Goal: Transaction & Acquisition: Purchase product/service

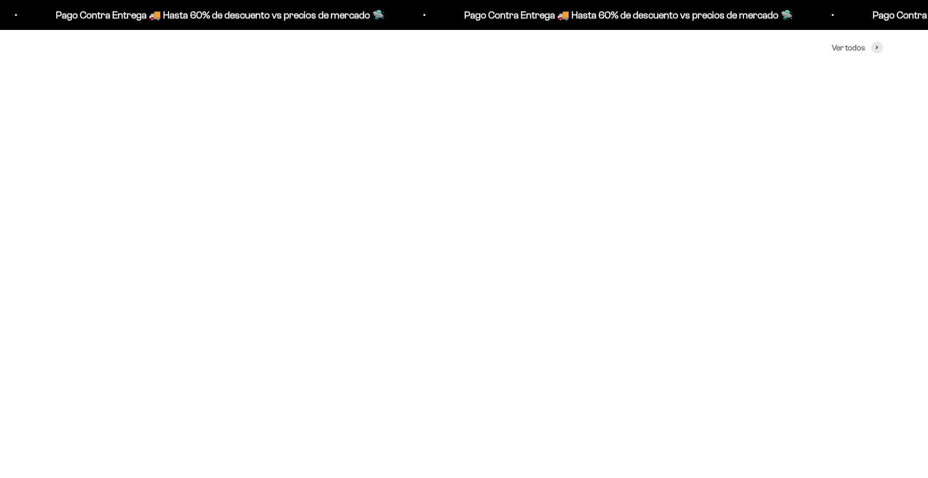
scroll to position [499, 0]
click at [207, 252] on img at bounding box center [180, 163] width 271 height 271
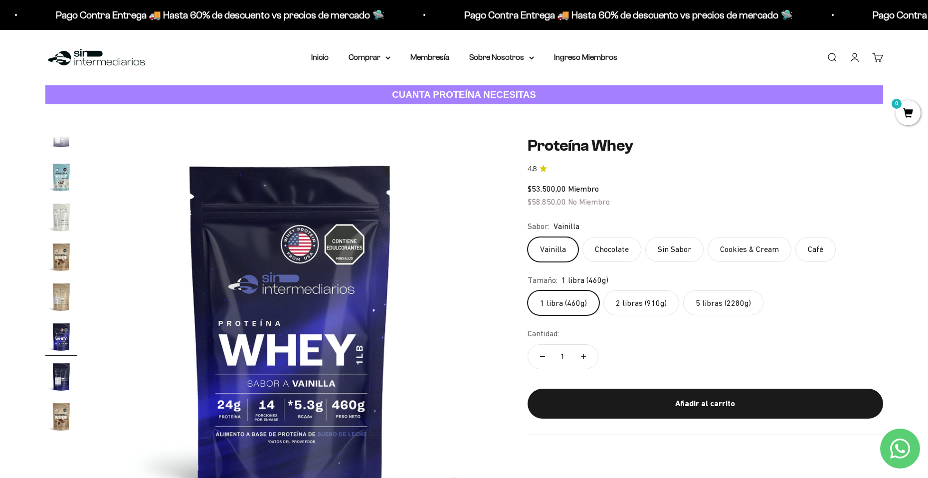
click at [628, 248] on label "Chocolate" at bounding box center [611, 249] width 59 height 25
click at [528, 237] on input "Chocolate" at bounding box center [527, 236] width 0 height 0
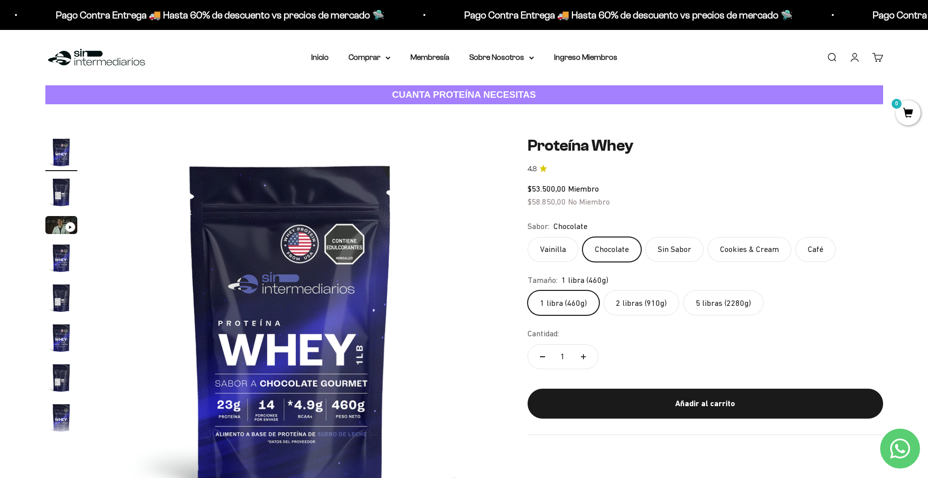
click at [564, 249] on label "Vainilla" at bounding box center [553, 249] width 51 height 25
click at [528, 237] on input "Vainilla" at bounding box center [527, 236] width 0 height 0
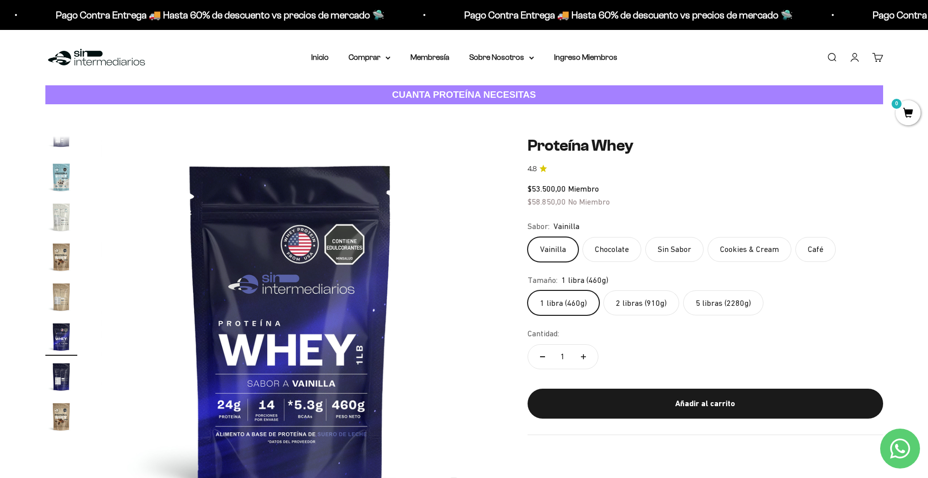
click at [616, 249] on label "Chocolate" at bounding box center [611, 249] width 59 height 25
click at [528, 237] on input "Chocolate" at bounding box center [527, 236] width 0 height 0
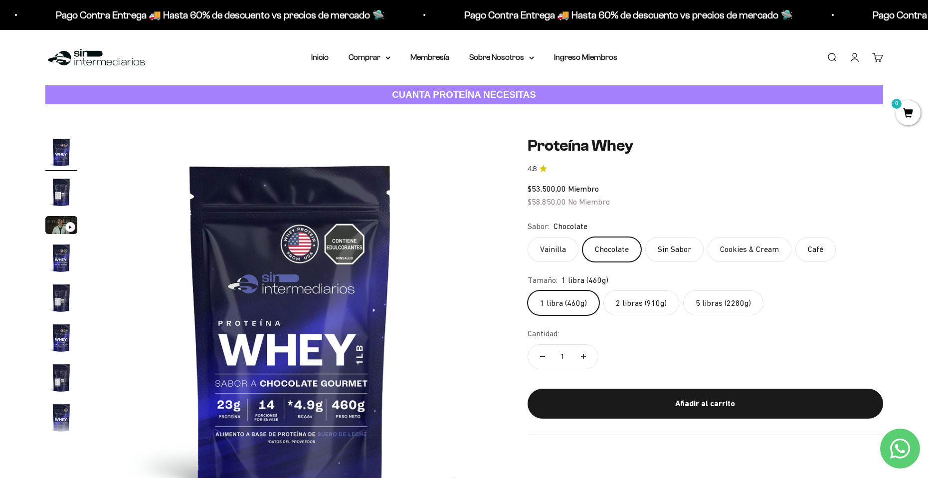
click at [742, 253] on label "Cookies & Cream" at bounding box center [750, 249] width 84 height 25
click at [528, 237] on input "Cookies & Cream" at bounding box center [527, 236] width 0 height 0
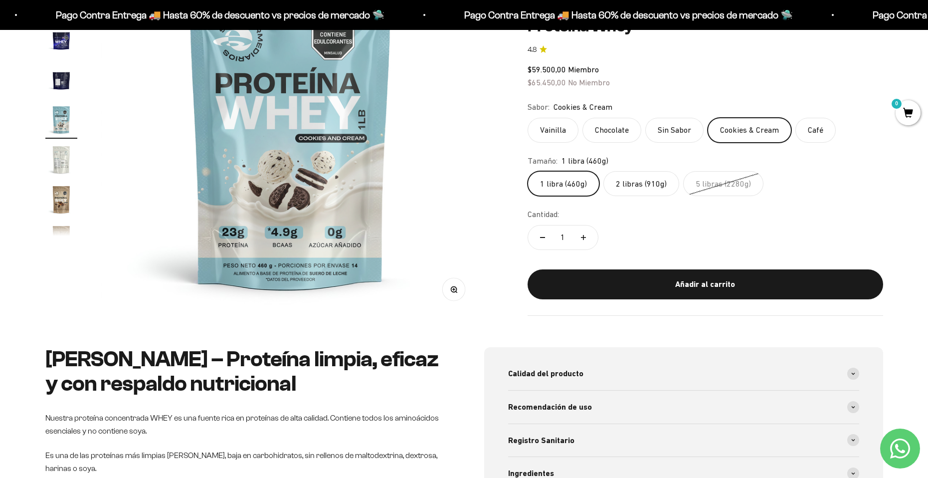
scroll to position [50, 0]
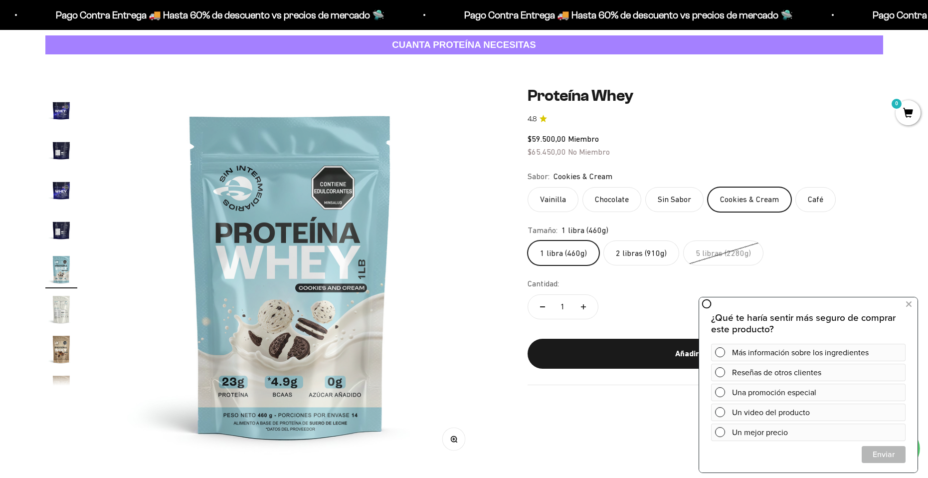
click at [642, 293] on div "Cantidad: 1" at bounding box center [706, 299] width 356 height 45
click at [641, 250] on label "2 libras (910g)" at bounding box center [641, 252] width 76 height 25
click at [528, 240] on input "2 libras (910g)" at bounding box center [527, 240] width 0 height 0
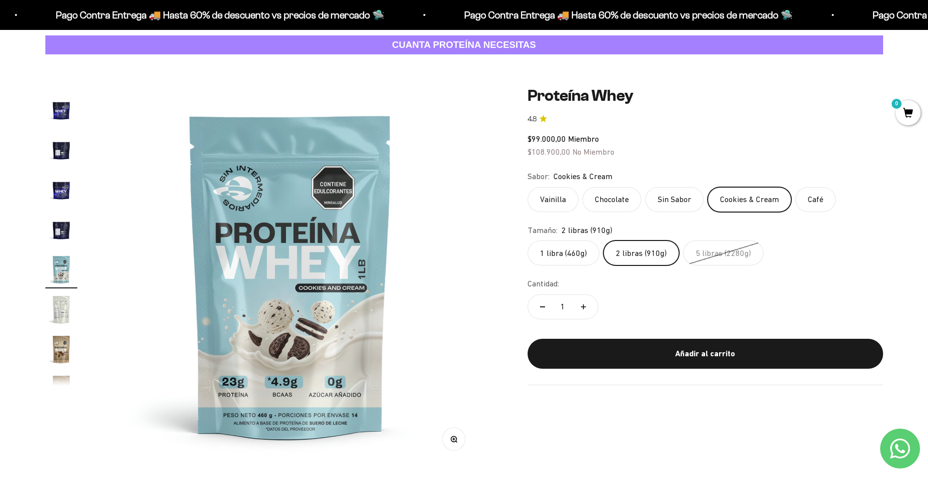
click at [624, 202] on label "Chocolate" at bounding box center [611, 199] width 59 height 25
click at [528, 187] on input "Chocolate" at bounding box center [527, 187] width 0 height 0
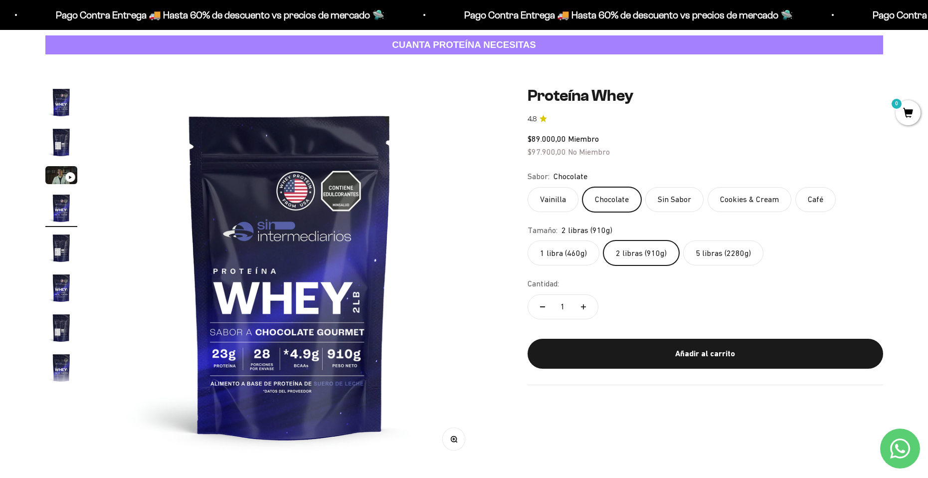
click at [817, 200] on label "Café" at bounding box center [815, 199] width 40 height 25
click at [528, 187] on input "Café" at bounding box center [527, 187] width 0 height 0
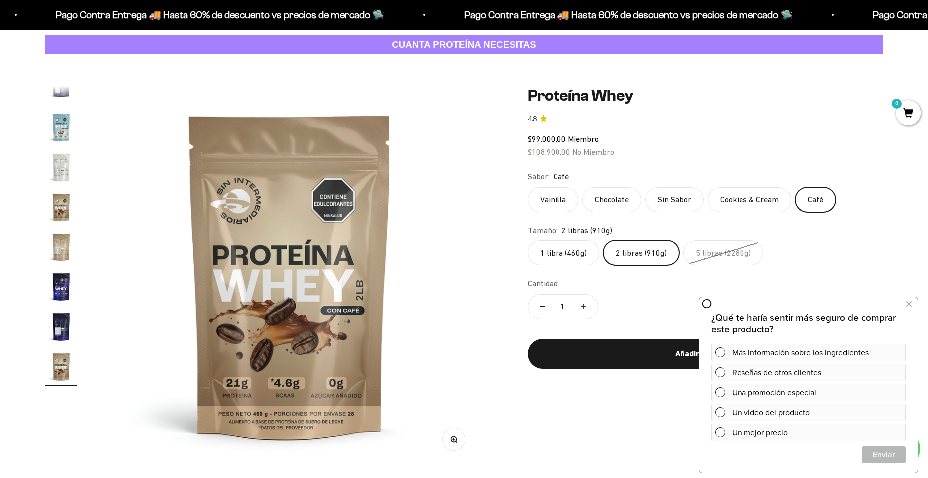
click at [564, 195] on label "Vainilla" at bounding box center [553, 199] width 51 height 25
click at [528, 187] on input "Vainilla" at bounding box center [527, 187] width 0 height 0
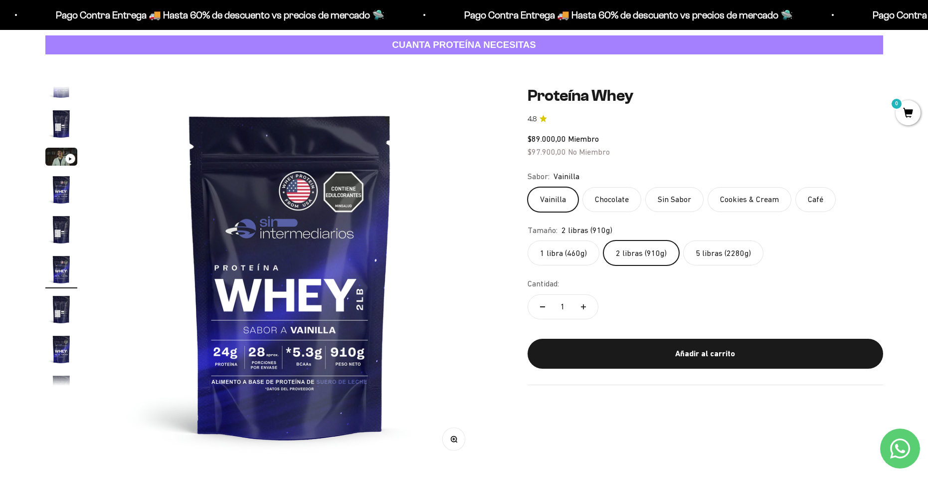
click at [604, 203] on label "Chocolate" at bounding box center [611, 199] width 59 height 25
click at [528, 187] on input "Chocolate" at bounding box center [527, 187] width 0 height 0
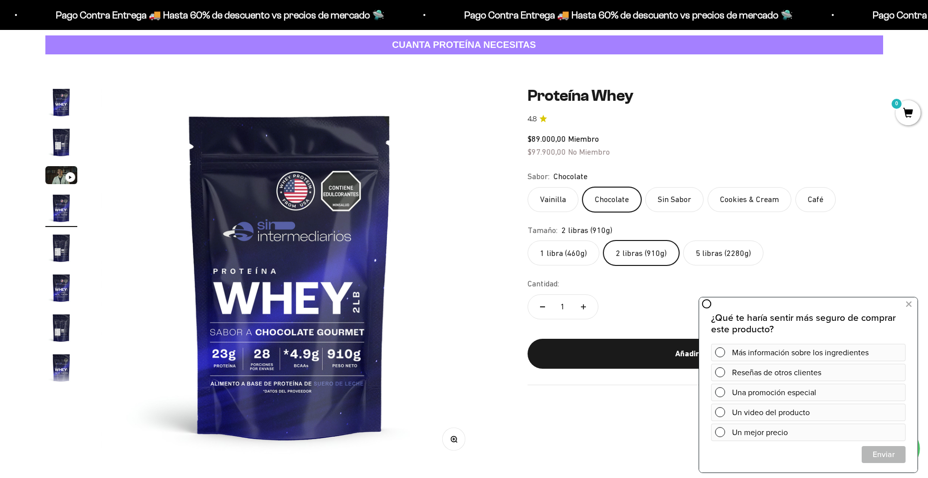
click at [568, 202] on label "Vainilla" at bounding box center [553, 199] width 51 height 25
click at [528, 187] on input "Vainilla" at bounding box center [527, 187] width 0 height 0
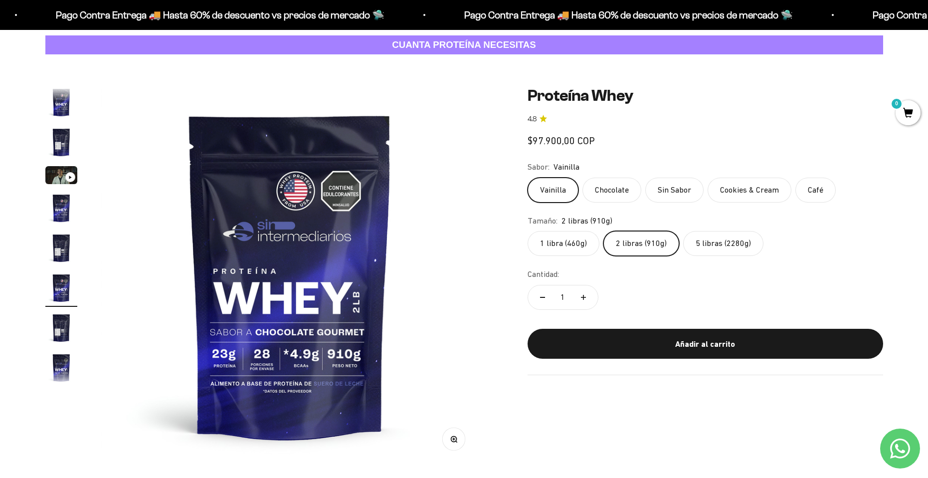
scroll to position [18, 0]
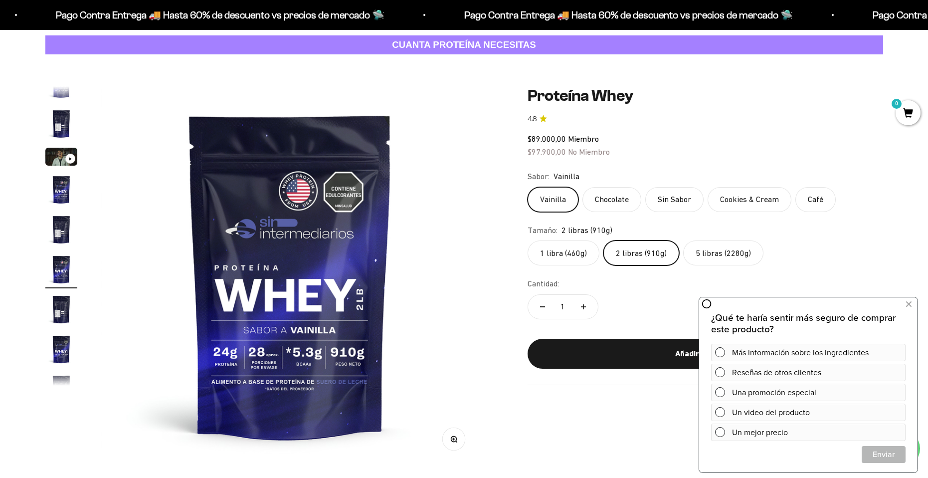
click at [604, 206] on label "Chocolate" at bounding box center [611, 199] width 59 height 25
click at [528, 187] on input "Chocolate" at bounding box center [527, 187] width 0 height 0
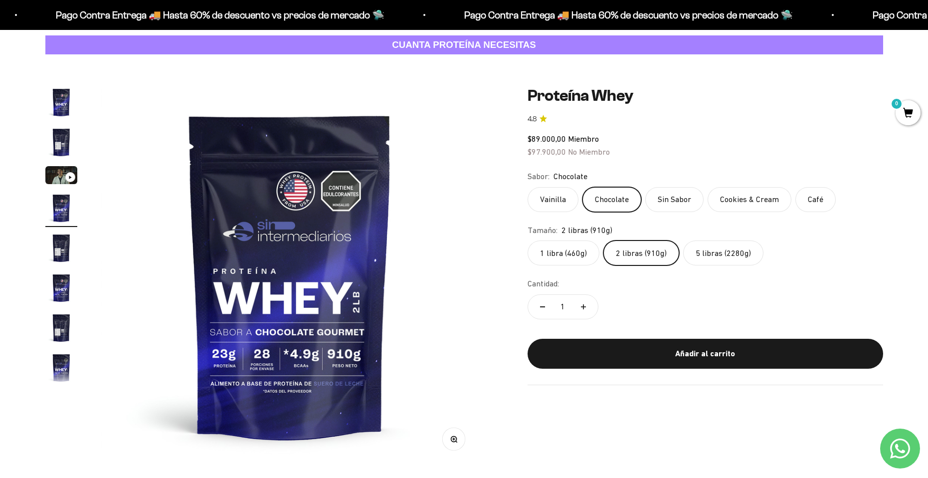
click at [558, 207] on label "Vainilla" at bounding box center [553, 199] width 51 height 25
click at [528, 187] on input "Vainilla" at bounding box center [527, 187] width 0 height 0
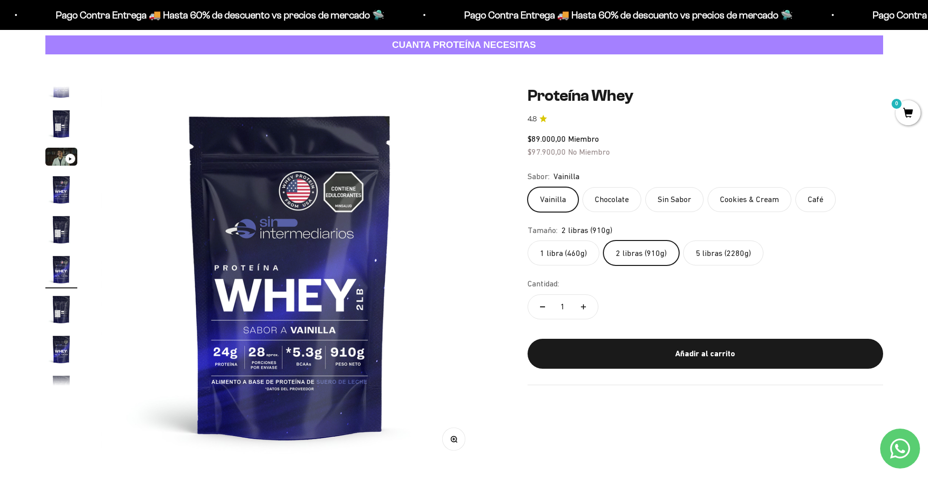
click at [610, 207] on label "Chocolate" at bounding box center [611, 199] width 59 height 25
click at [528, 187] on input "Chocolate" at bounding box center [527, 187] width 0 height 0
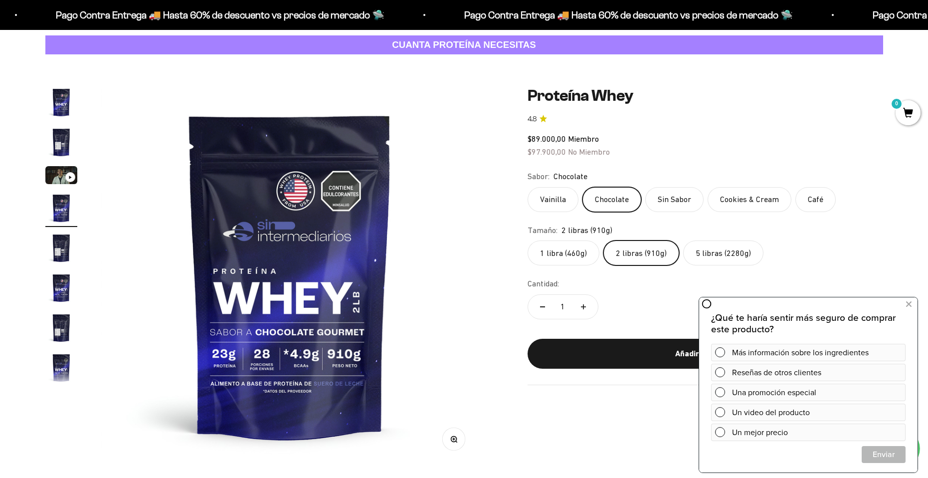
click at [552, 209] on label "Vainilla" at bounding box center [553, 199] width 51 height 25
click at [528, 187] on input "Vainilla" at bounding box center [527, 187] width 0 height 0
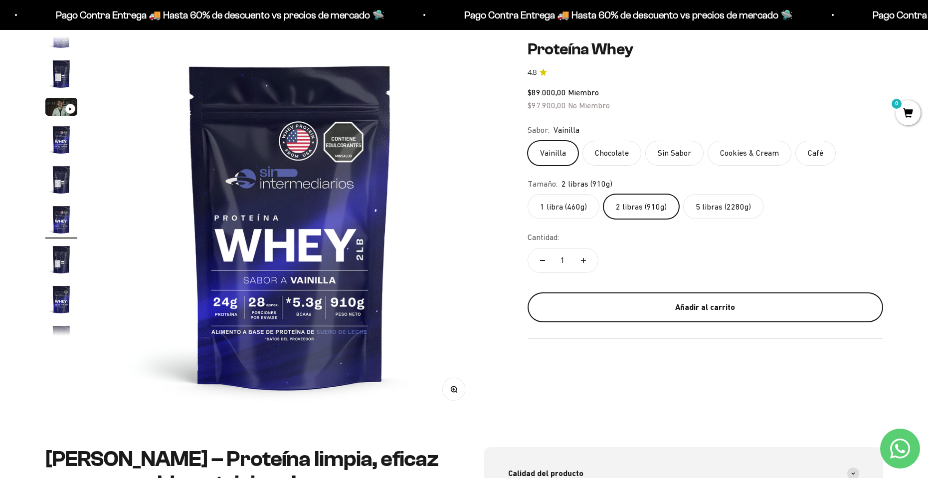
click at [659, 306] on div "Añadir al carrito" at bounding box center [706, 307] width 316 height 13
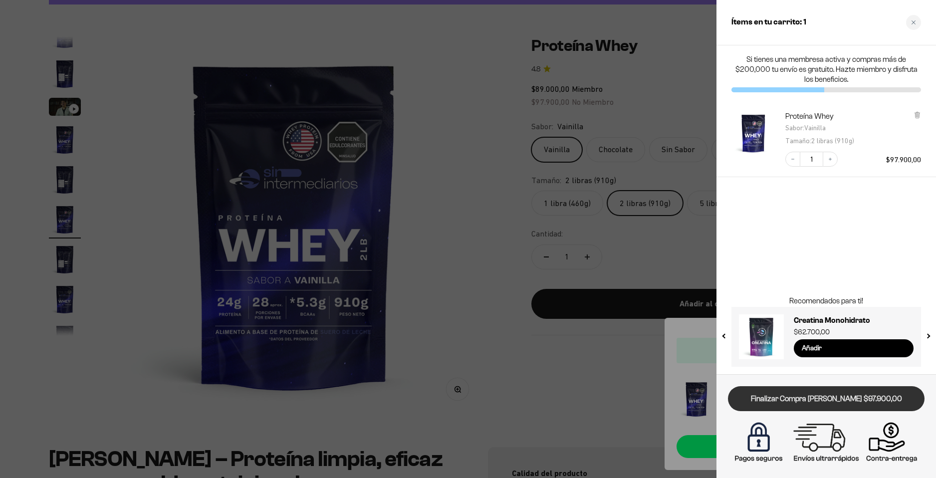
click at [827, 399] on link "Finalizar Compra [PERSON_NAME] $97.900,00" at bounding box center [826, 398] width 196 height 25
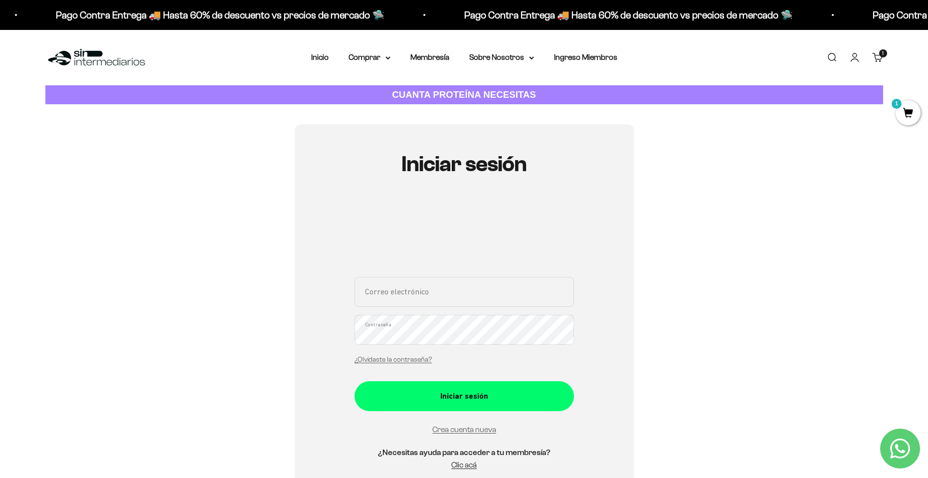
scroll to position [50, 0]
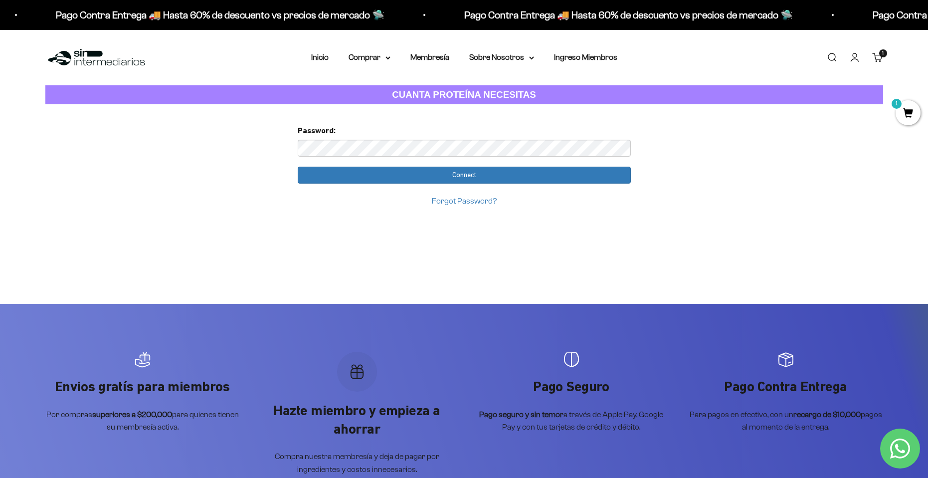
click at [456, 203] on link "Forgot Password?" at bounding box center [464, 200] width 65 height 8
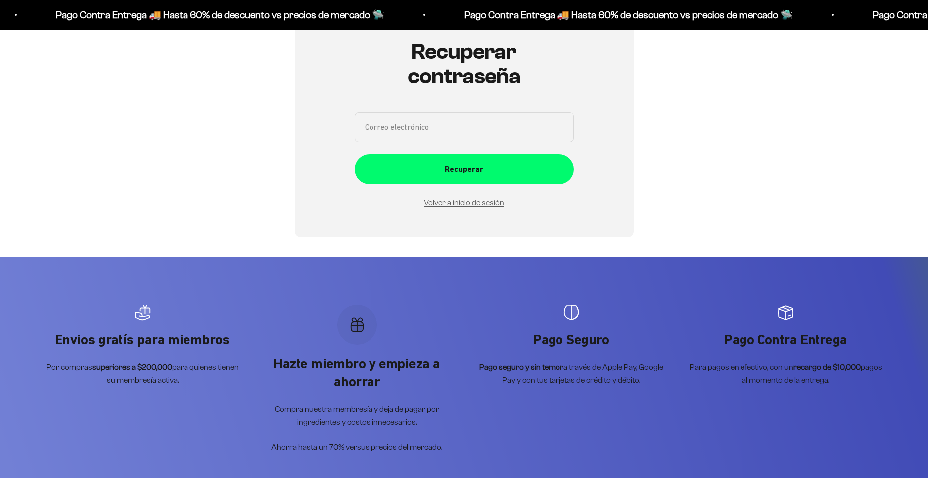
scroll to position [112, 0]
click at [426, 127] on input "Correo electrónico" at bounding box center [464, 127] width 219 height 30
type input "[EMAIL_ADDRESS][DOMAIN_NAME]"
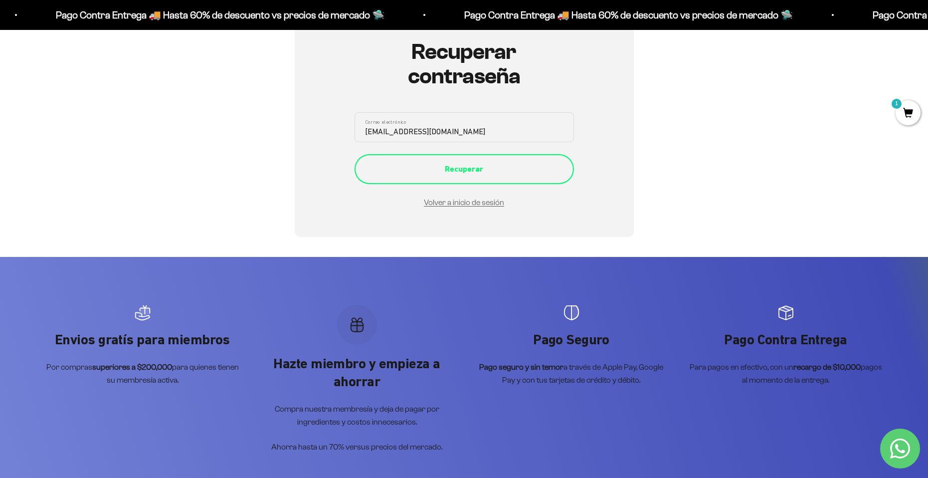
click at [452, 173] on div "Recuperar" at bounding box center [465, 169] width 180 height 13
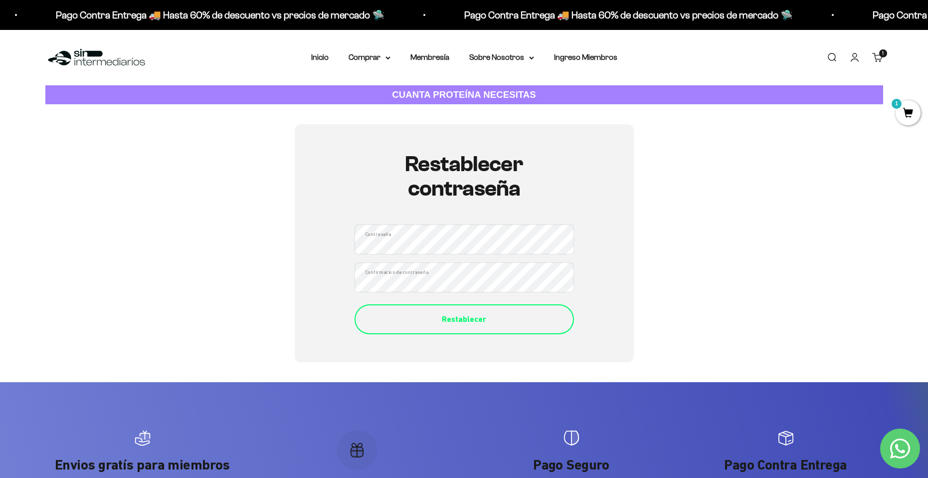
click at [439, 309] on button "Restablecer" at bounding box center [464, 319] width 219 height 30
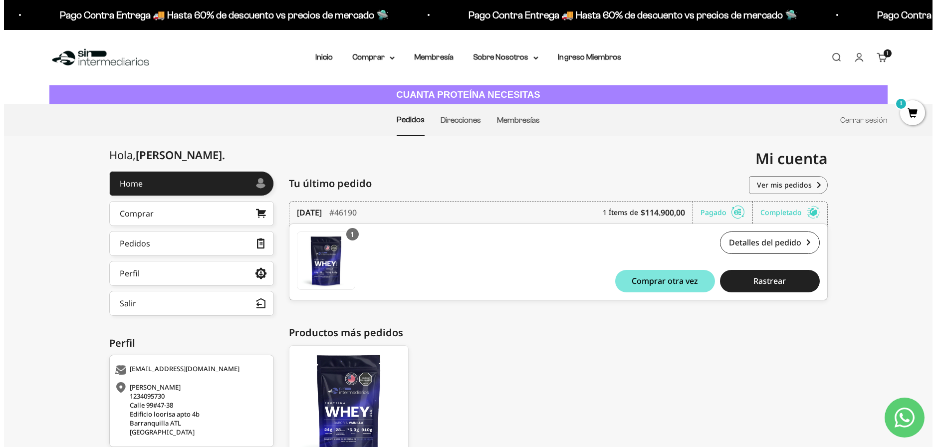
scroll to position [96, 0]
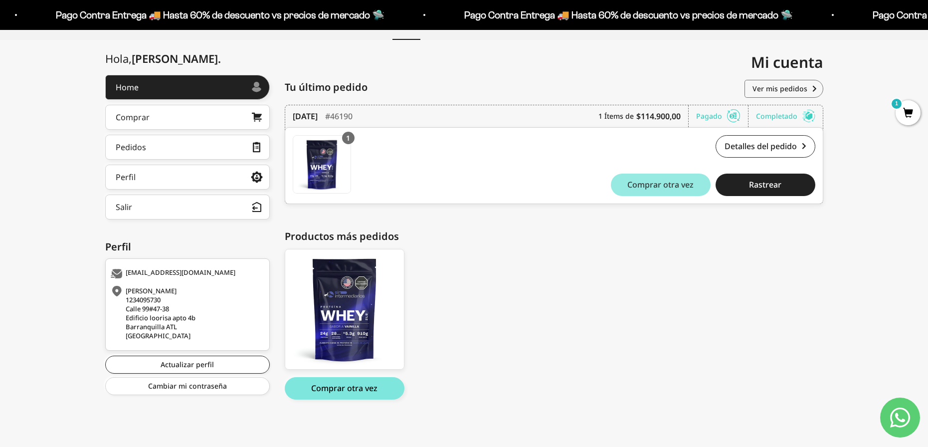
click at [681, 187] on span "Comprar otra vez" at bounding box center [660, 185] width 66 height 8
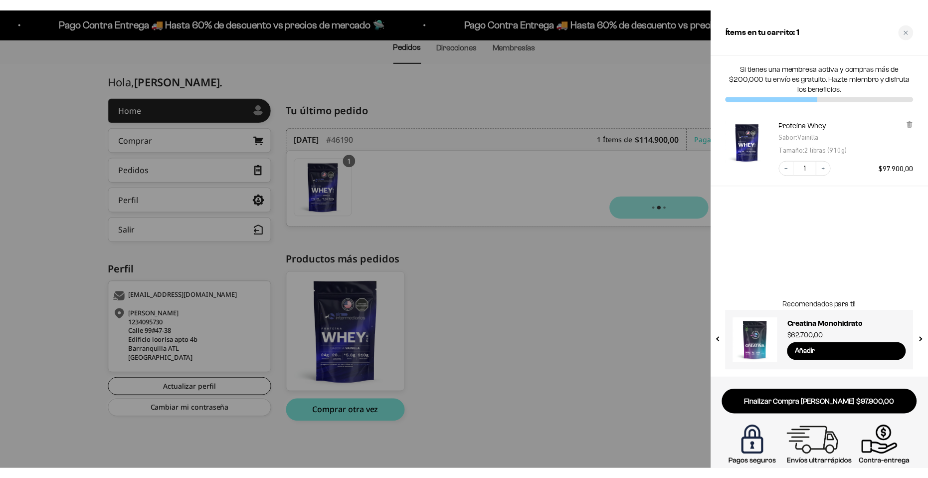
scroll to position [65, 0]
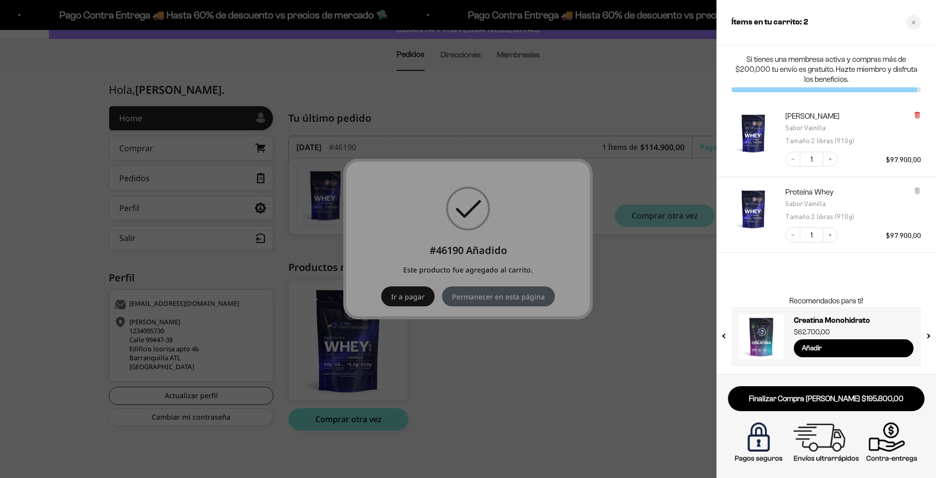
click at [916, 115] on icon at bounding box center [917, 115] width 4 height 5
click at [914, 113] on icon at bounding box center [916, 114] width 7 height 7
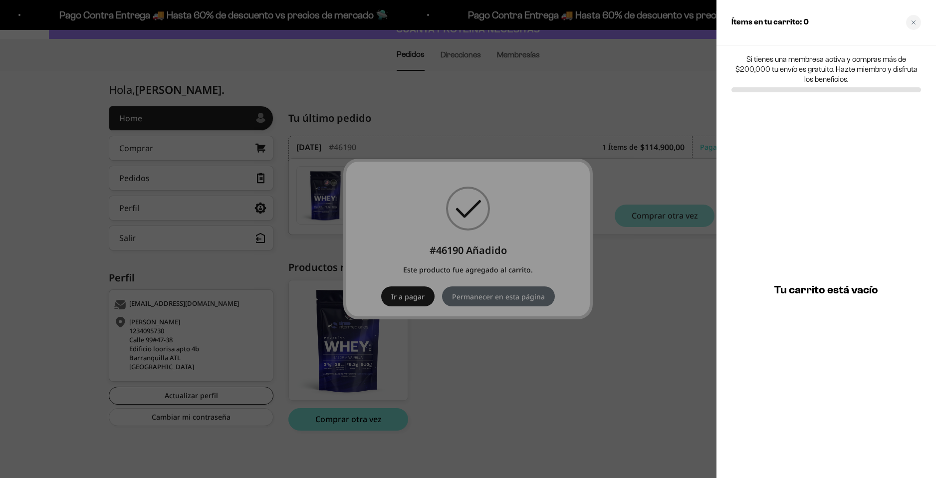
click at [913, 23] on icon "Close cart" at bounding box center [913, 22] width 5 height 5
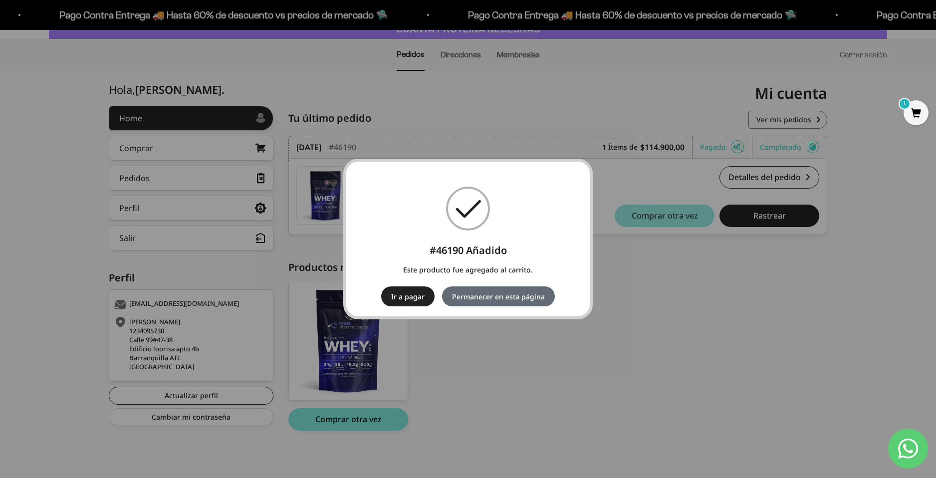
click at [499, 301] on button "Permanecer en esta página" at bounding box center [498, 296] width 113 height 20
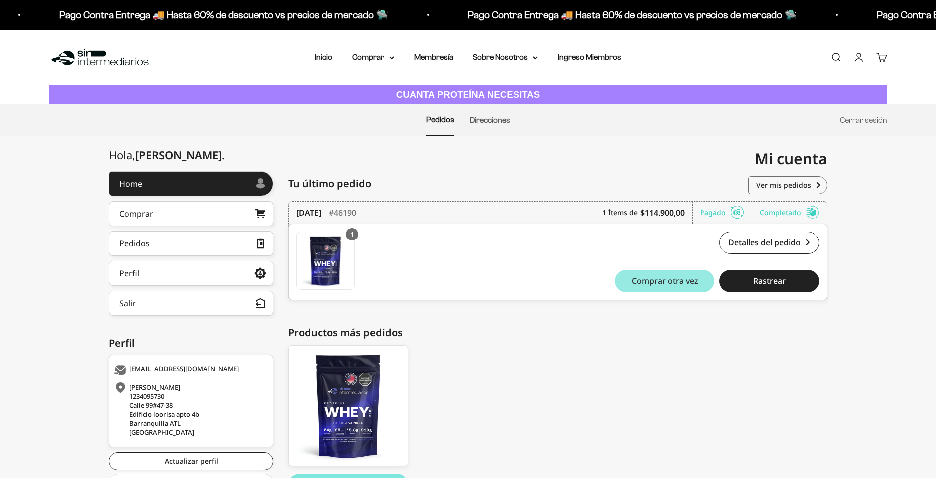
scroll to position [65, 0]
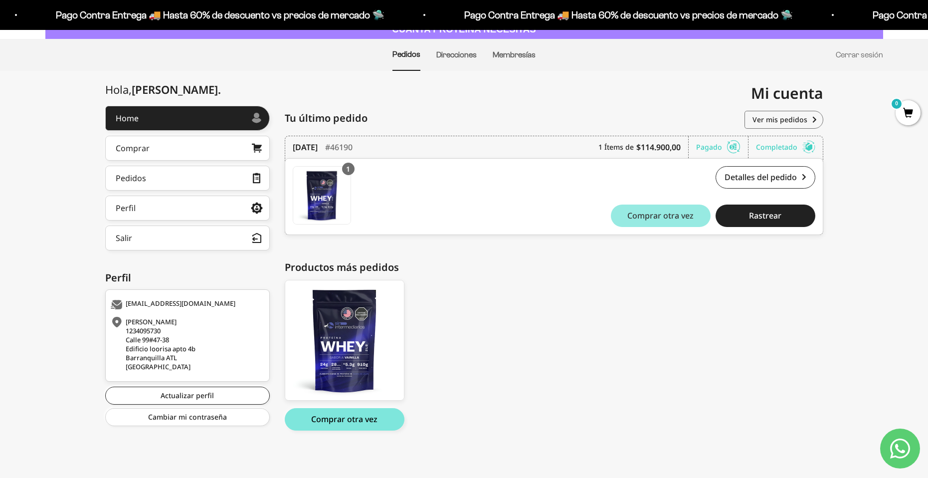
click at [664, 219] on span "Comprar otra vez" at bounding box center [660, 215] width 66 height 8
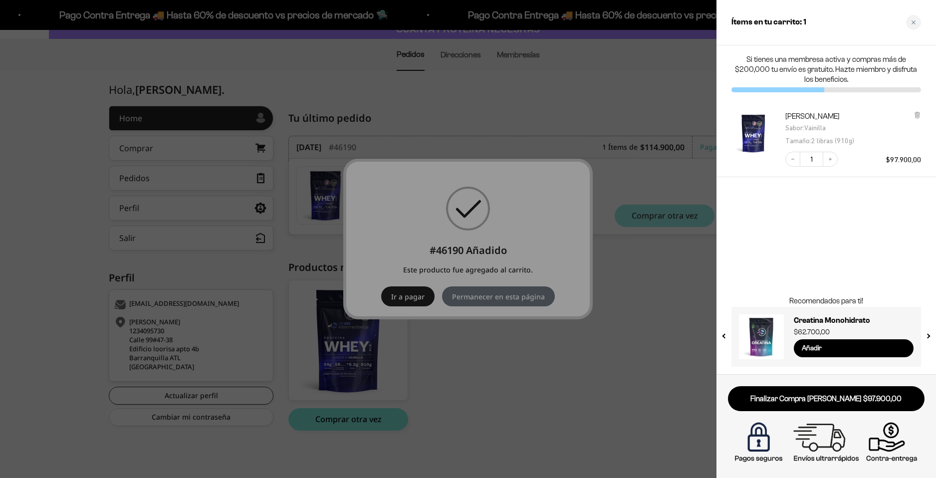
click at [619, 415] on div at bounding box center [468, 239] width 936 height 478
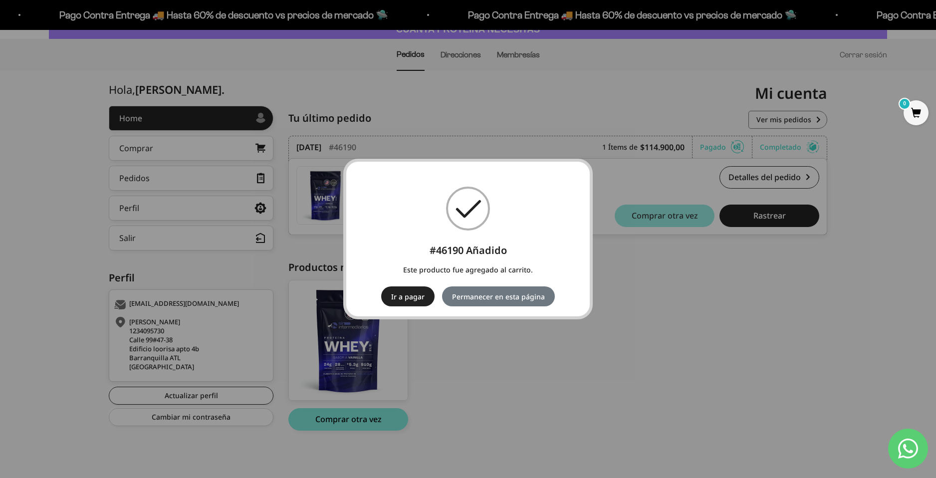
click at [918, 114] on span "0" at bounding box center [915, 112] width 25 height 25
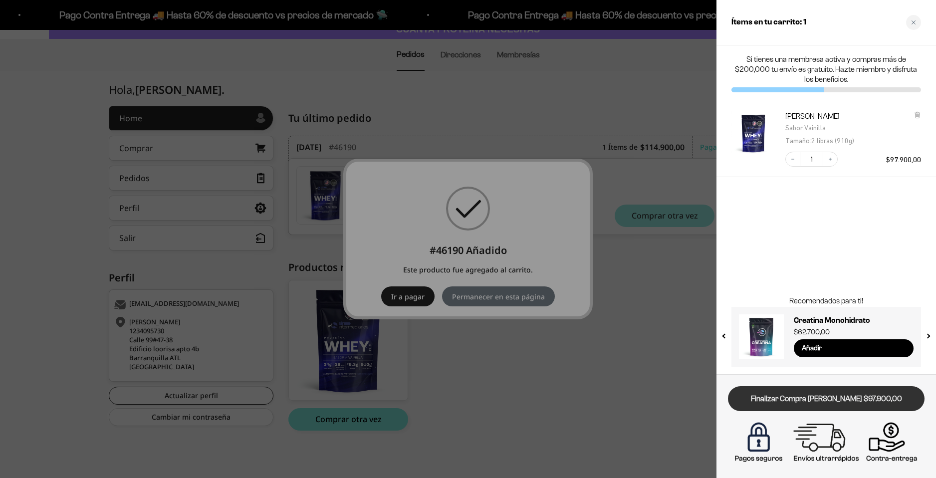
click at [860, 399] on link "Finalizar Compra [PERSON_NAME] $97.900,00" at bounding box center [826, 398] width 196 height 25
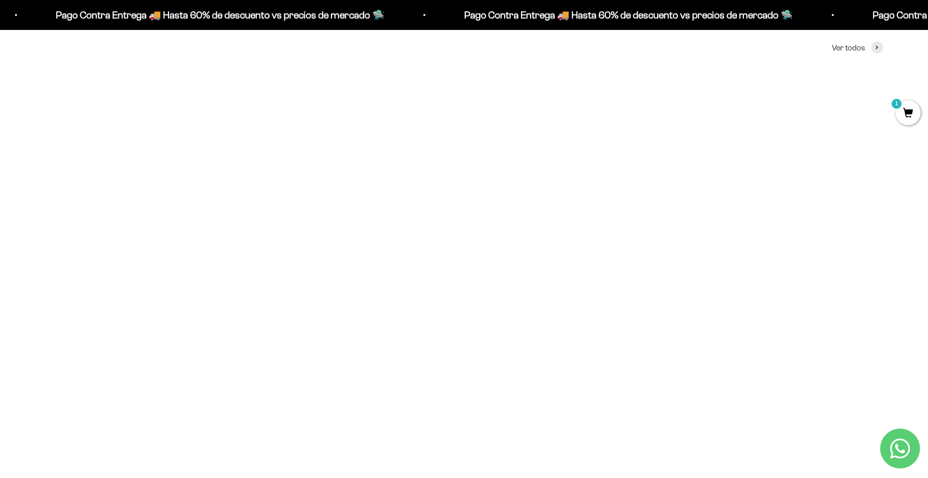
scroll to position [499, 0]
click at [155, 144] on img at bounding box center [180, 163] width 271 height 271
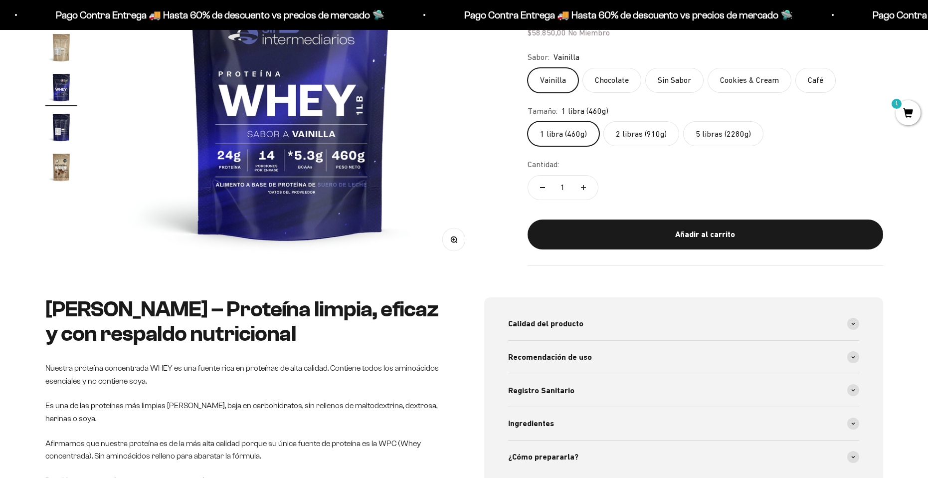
click at [609, 82] on label "Chocolate" at bounding box center [611, 80] width 59 height 25
click at [528, 68] on input "Chocolate" at bounding box center [527, 67] width 0 height 0
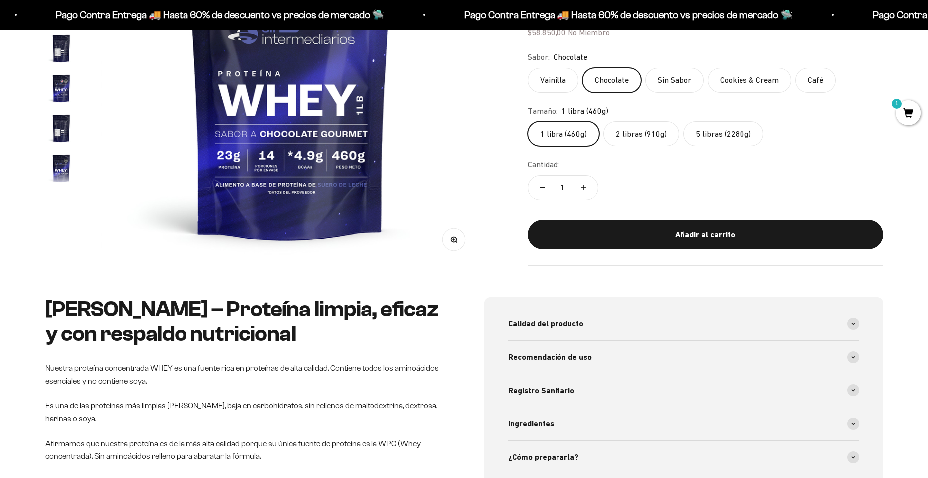
click at [660, 139] on label "2 libras (910g)" at bounding box center [641, 133] width 76 height 25
click at [528, 121] on input "2 libras (910g)" at bounding box center [527, 121] width 0 height 0
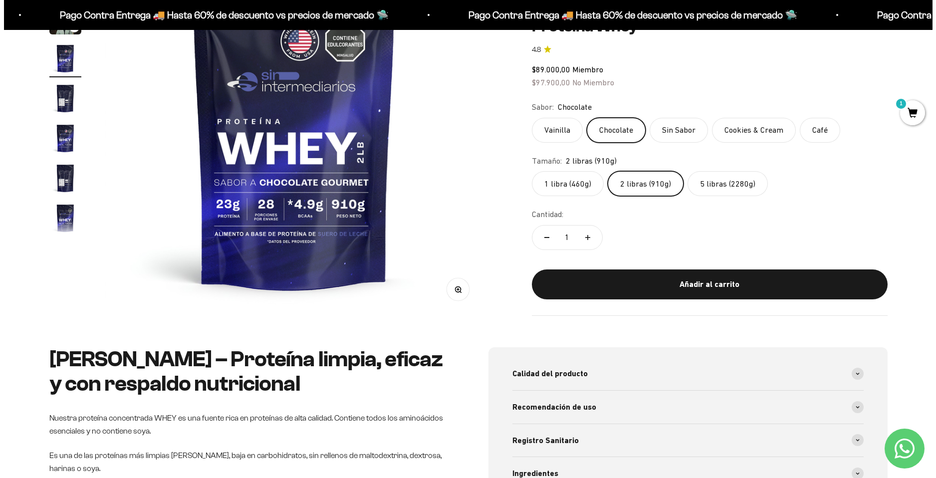
scroll to position [100, 0]
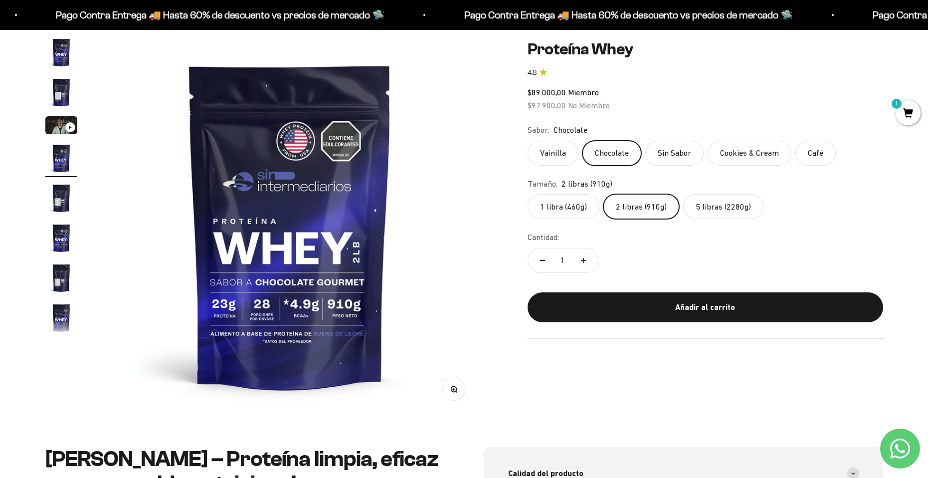
click at [907, 111] on span "1" at bounding box center [908, 112] width 25 height 25
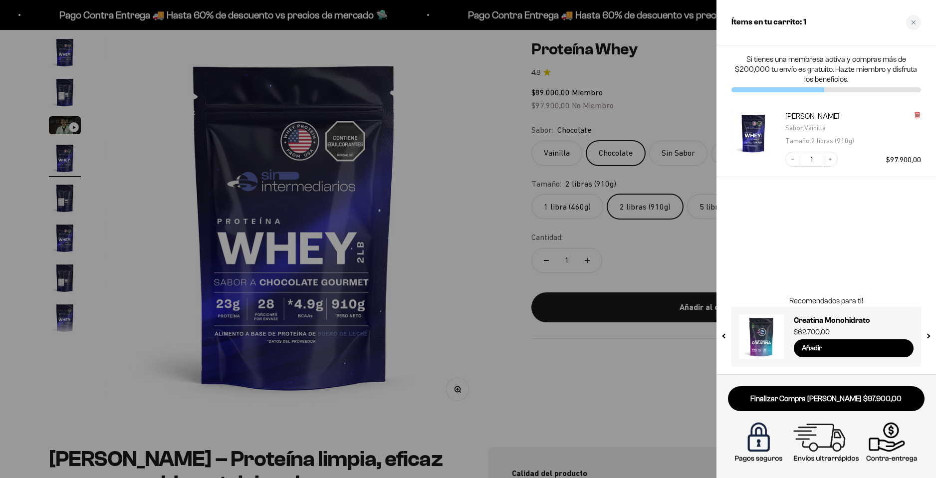
click at [920, 115] on icon at bounding box center [916, 114] width 7 height 7
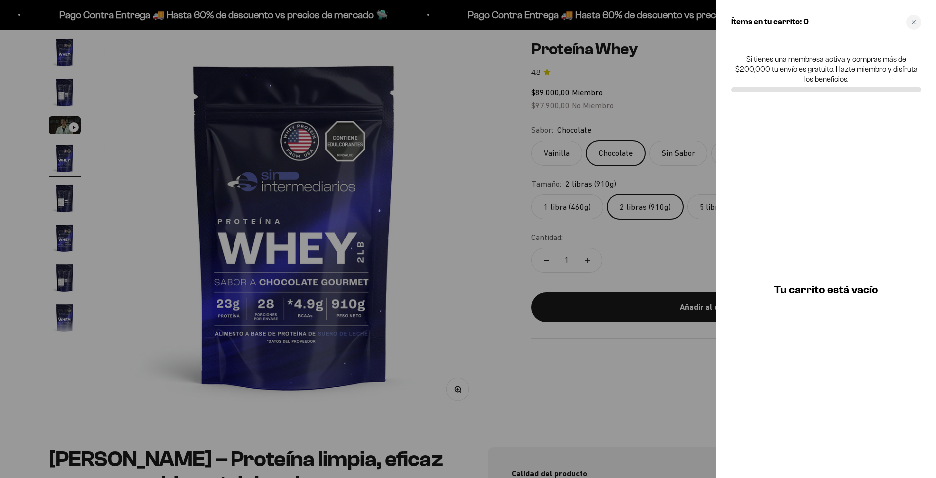
click at [713, 240] on div at bounding box center [468, 239] width 936 height 478
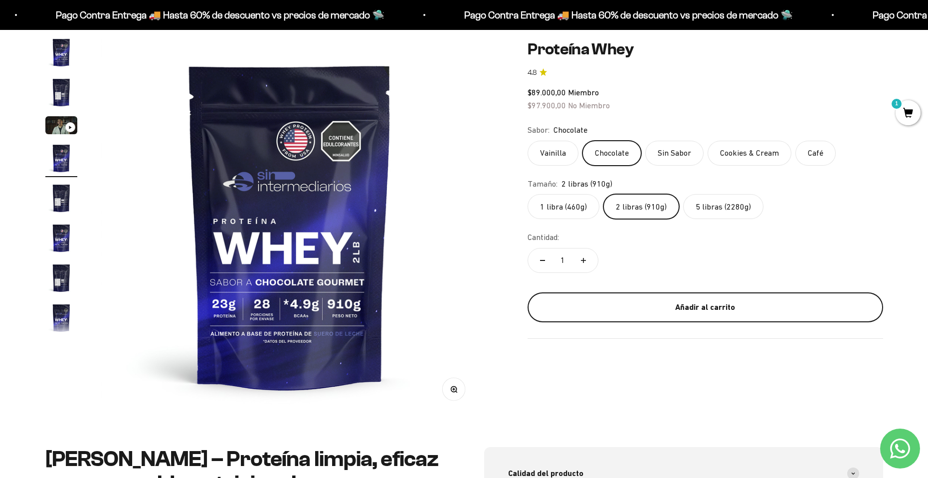
click at [727, 303] on div "Añadir al carrito" at bounding box center [706, 307] width 316 height 13
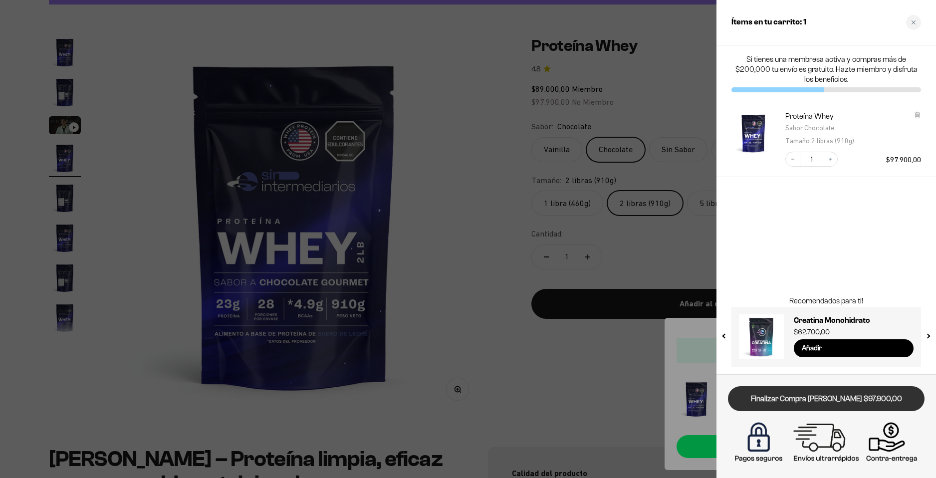
click at [848, 397] on link "Finalizar Compra [PERSON_NAME] $97.900,00" at bounding box center [826, 398] width 196 height 25
